Goal: Task Accomplishment & Management: Manage account settings

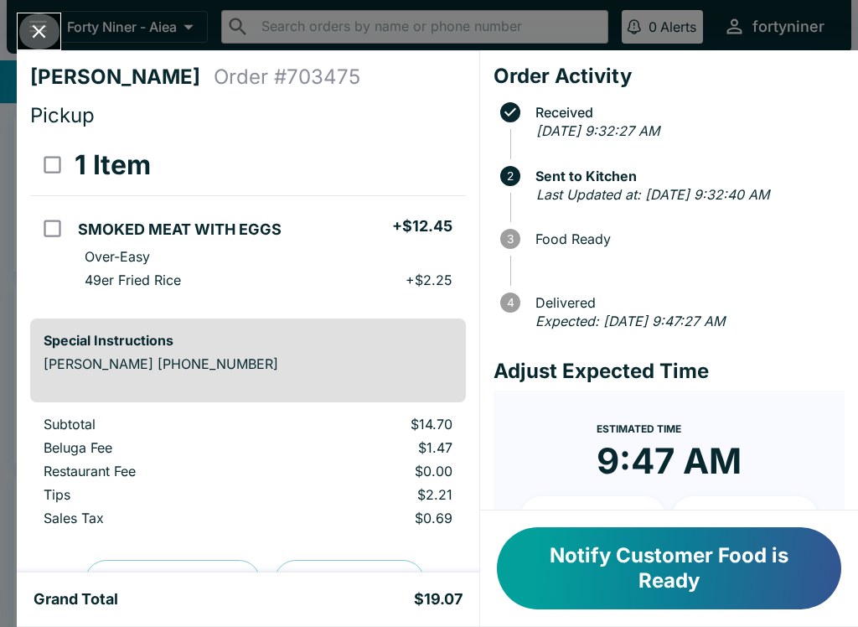
click at [38, 41] on icon "Close" at bounding box center [39, 31] width 23 height 23
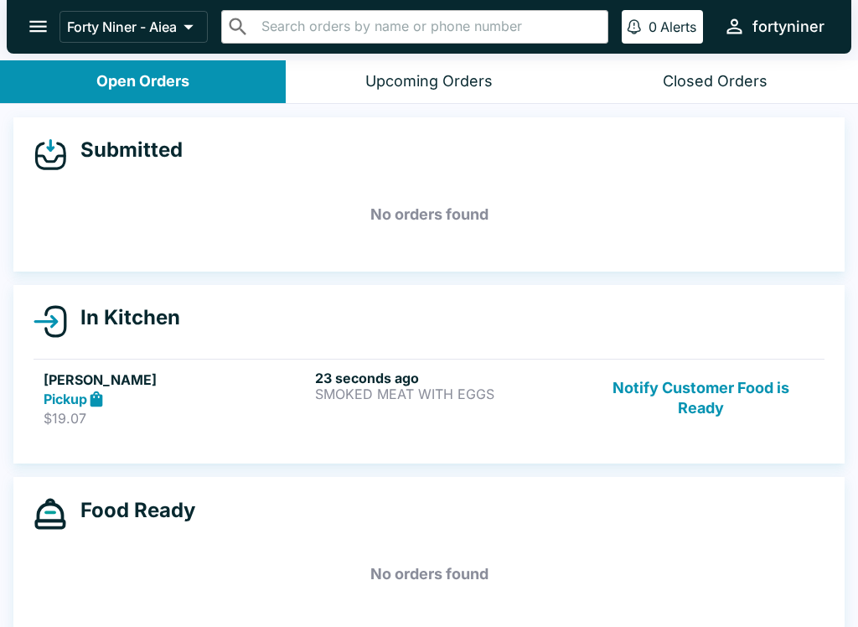
click at [683, 386] on button "Notify Customer Food is Ready" at bounding box center [700, 399] width 227 height 58
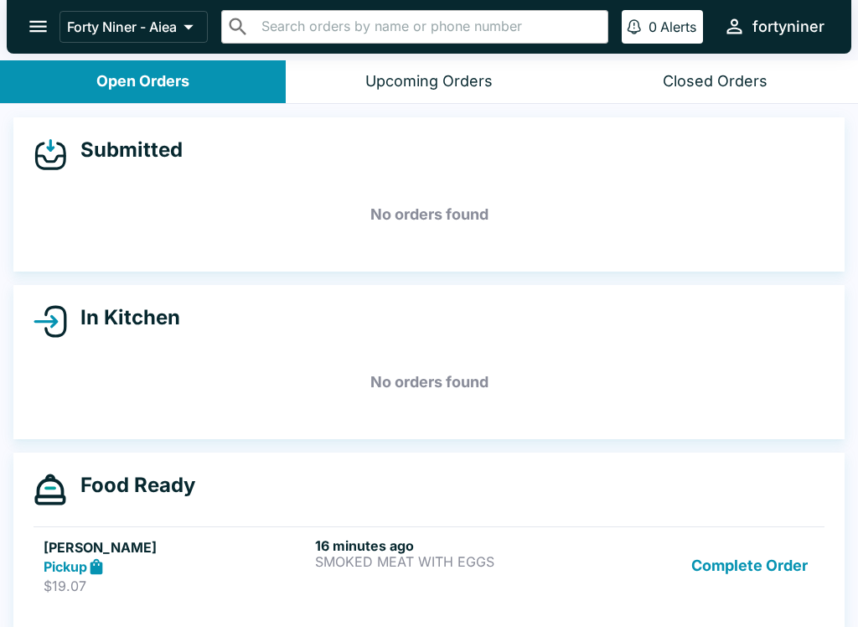
click at [795, 585] on button "Complete Order" at bounding box center [750, 566] width 130 height 58
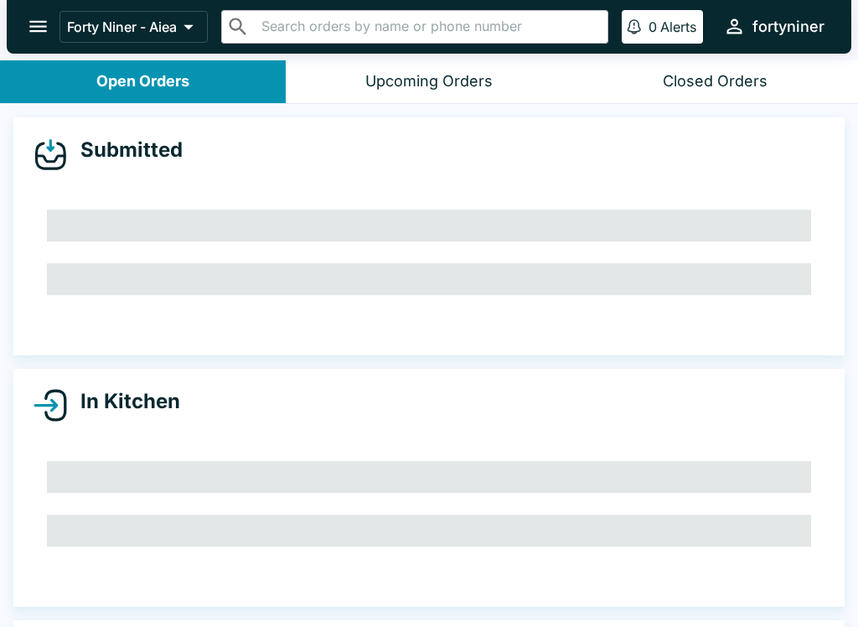
click at [19, 31] on button "open drawer" at bounding box center [38, 26] width 43 height 43
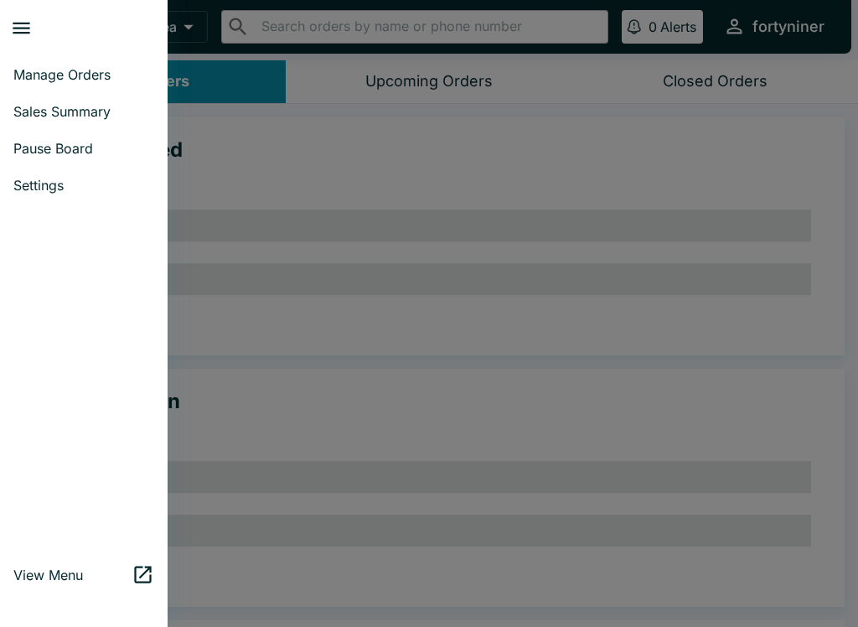
click at [83, 107] on span "Sales Summary" at bounding box center [83, 111] width 141 height 17
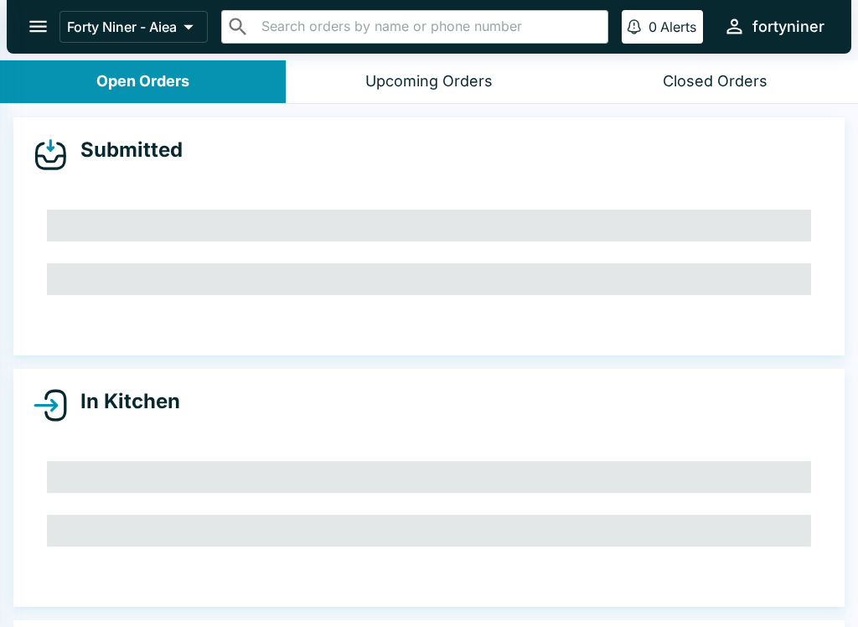
select select "03:00"
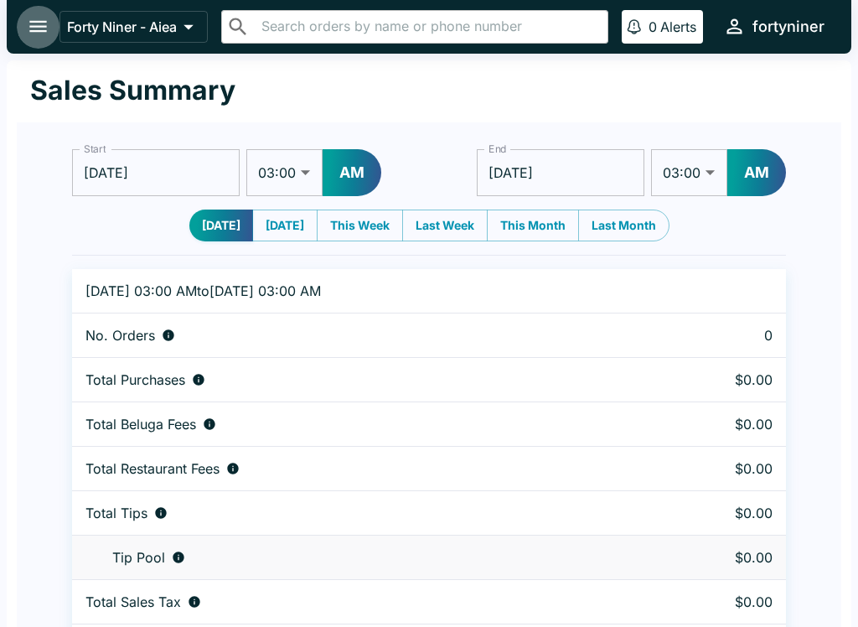
click at [25, 18] on button "open drawer" at bounding box center [38, 26] width 43 height 43
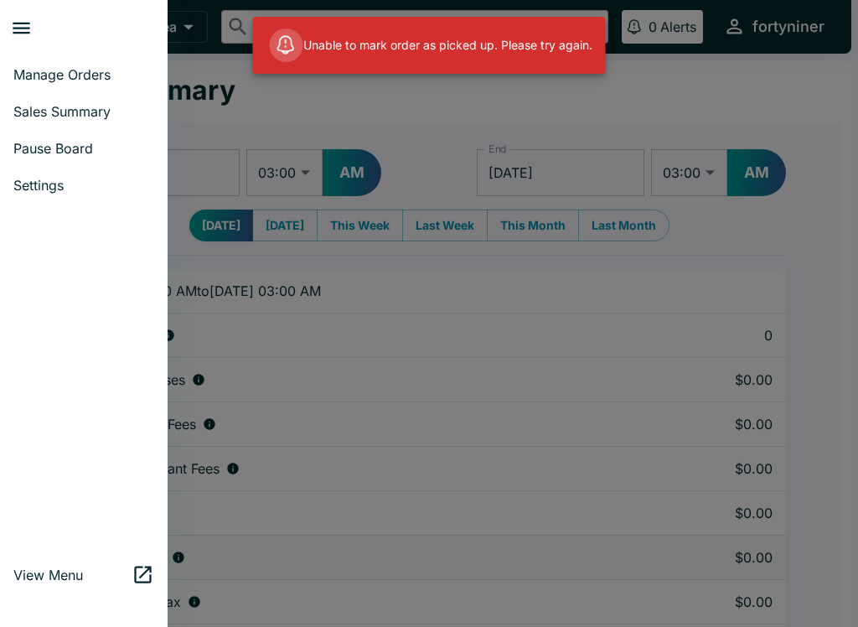
click at [44, 76] on span "Manage Orders" at bounding box center [83, 74] width 141 height 17
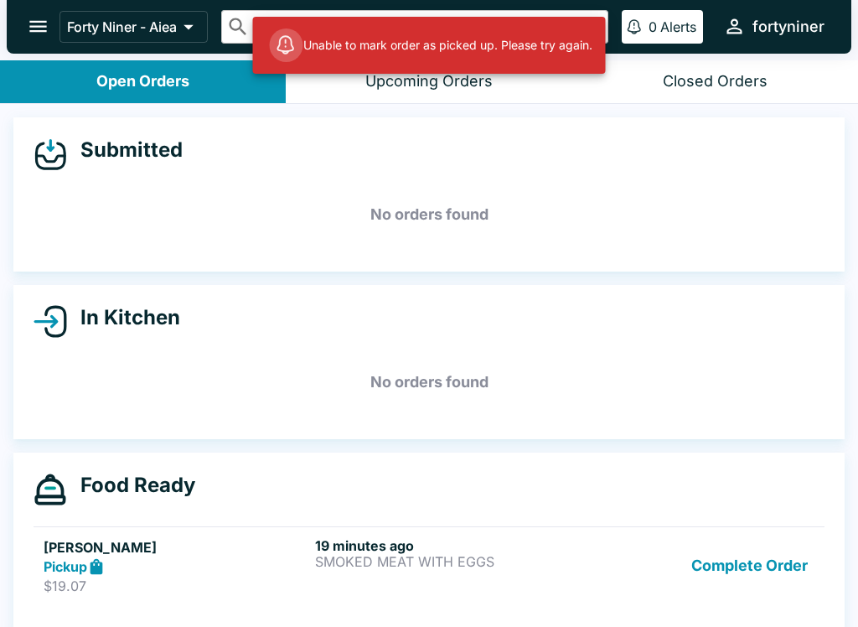
click at [759, 551] on button "Complete Order" at bounding box center [750, 566] width 130 height 58
